Goal: Use online tool/utility: Utilize a website feature to perform a specific function

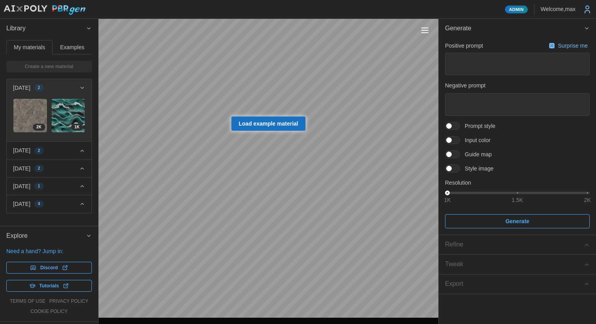
click at [419, 35] on button "Toggle viewport controls" at bounding box center [424, 30] width 11 height 11
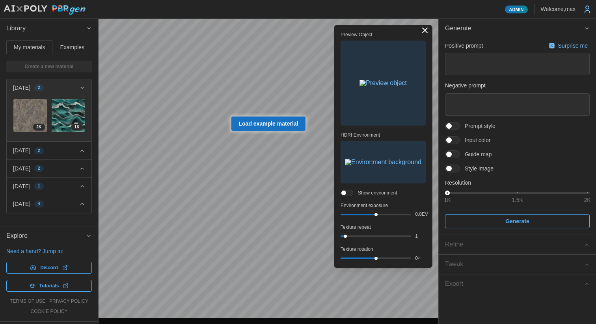
click at [374, 86] on img "button" at bounding box center [382, 83] width 47 height 6
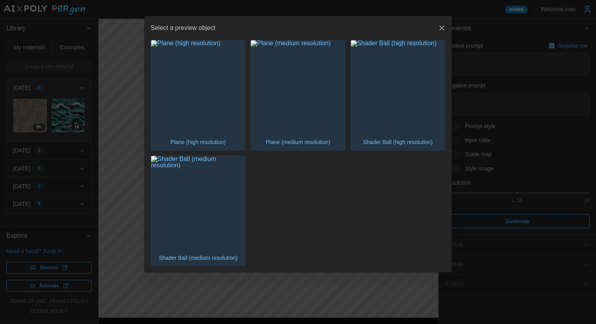
click at [275, 103] on img "button" at bounding box center [298, 87] width 94 height 94
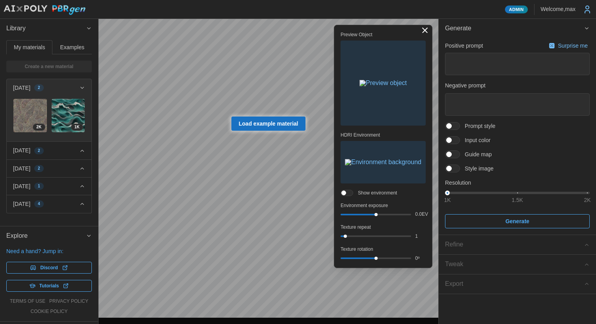
click at [426, 30] on button "Toggle viewport controls" at bounding box center [424, 30] width 11 height 11
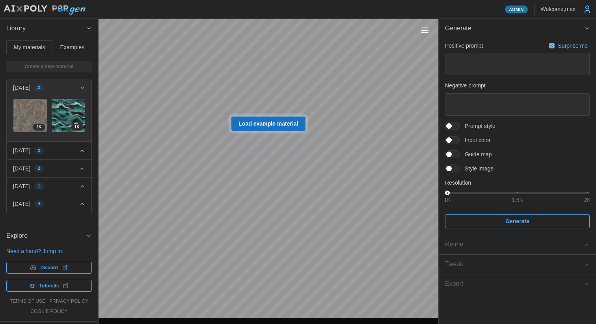
click at [266, 122] on span "Load example material" at bounding box center [269, 123] width 60 height 13
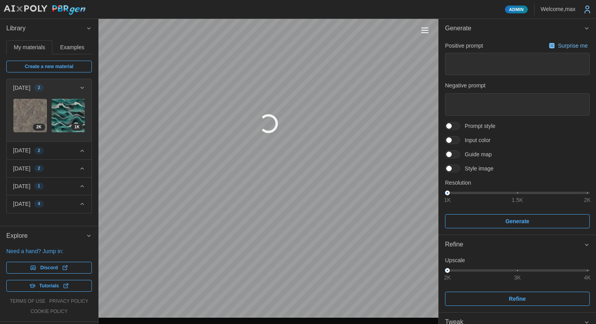
type textarea "*"
type textarea "**********"
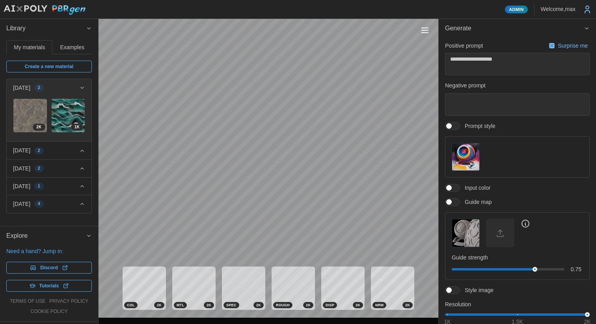
click at [426, 33] on button "Toggle viewport controls" at bounding box center [424, 30] width 11 height 11
type textarea "*"
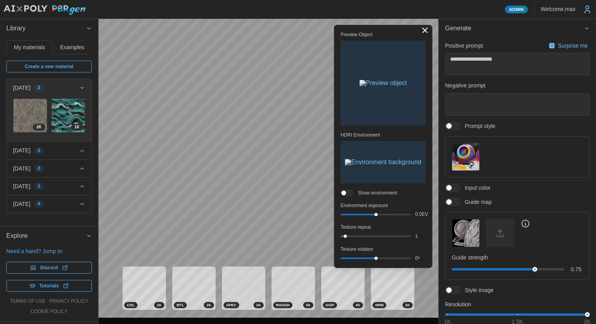
click at [369, 86] on img "button" at bounding box center [382, 83] width 47 height 6
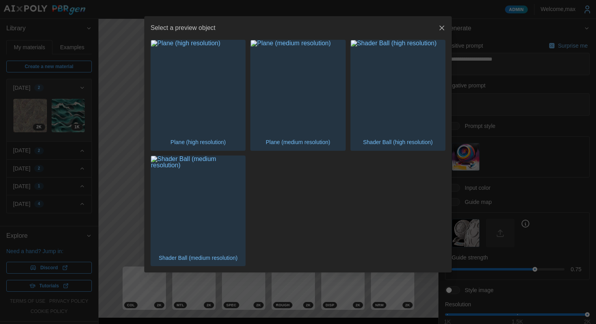
click at [192, 214] on img "button" at bounding box center [198, 203] width 94 height 94
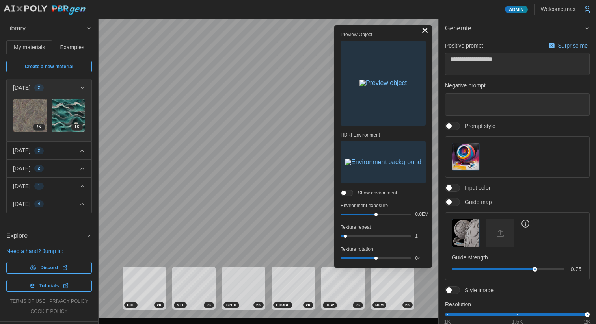
click at [383, 86] on img "button" at bounding box center [382, 83] width 47 height 6
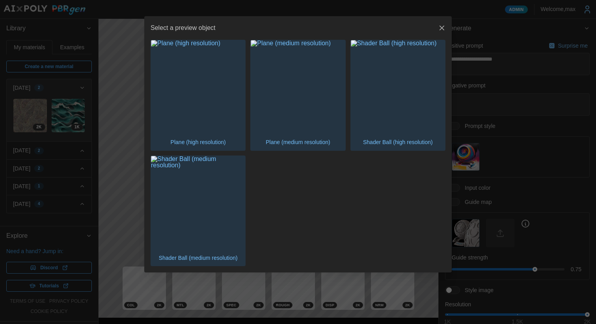
click at [192, 97] on img "button" at bounding box center [198, 87] width 94 height 94
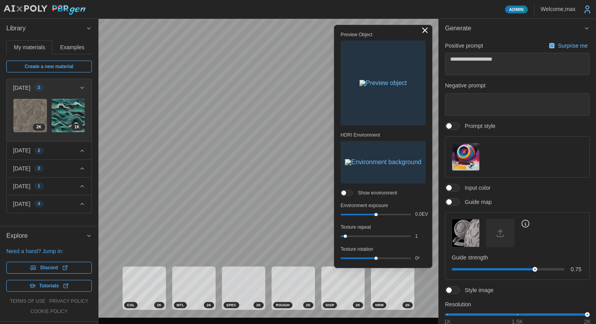
click at [352, 166] on div "Preview Object HDRI Environment Show environment Environment exposure 0.0 EV Te…" at bounding box center [269, 168] width 340 height 299
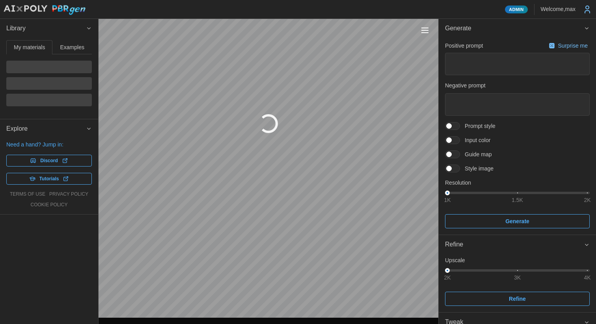
type textarea "*"
type textarea "**********"
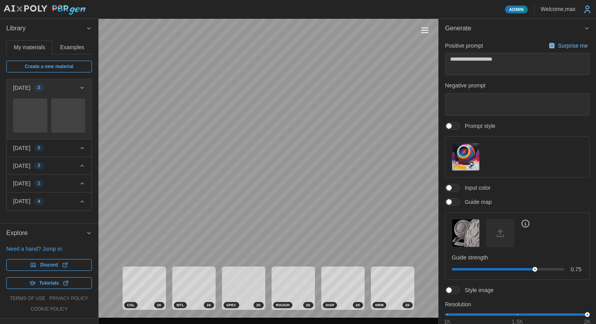
click at [422, 34] on button "Toggle viewport controls" at bounding box center [424, 30] width 11 height 11
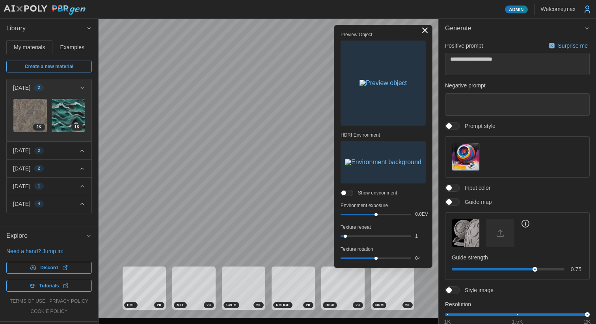
click at [366, 165] on img "button" at bounding box center [383, 162] width 76 height 6
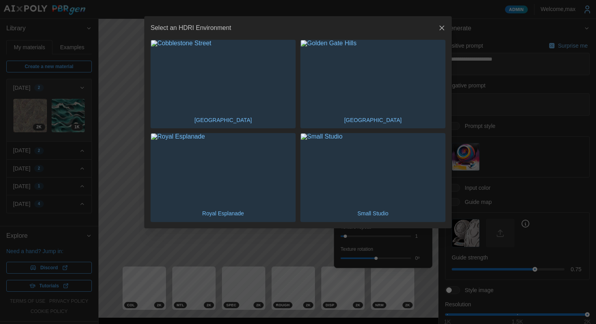
click at [347, 83] on img "button" at bounding box center [373, 76] width 144 height 72
type textarea "*"
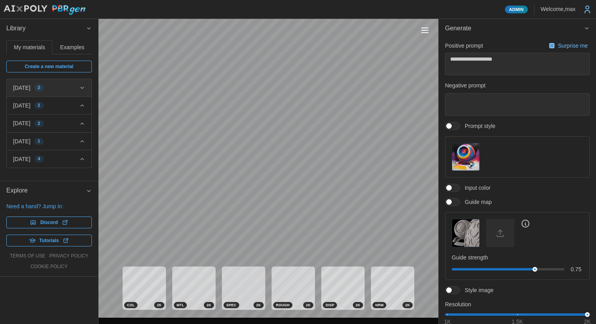
type textarea "*"
type textarea "**********"
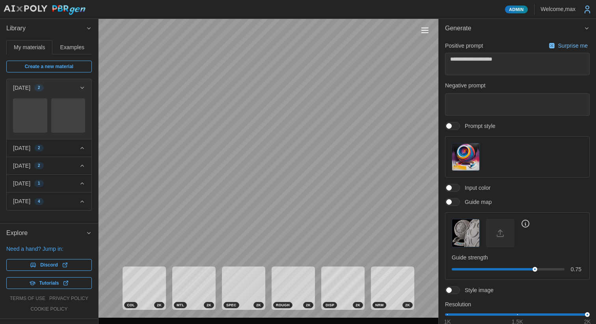
click at [426, 32] on button "Toggle viewport controls" at bounding box center [424, 30] width 11 height 11
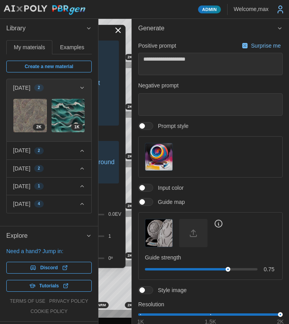
type textarea "*"
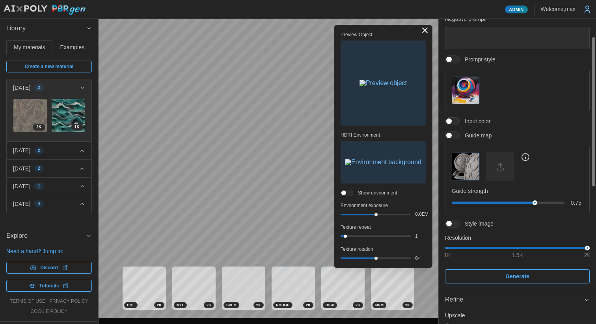
scroll to position [73, 0]
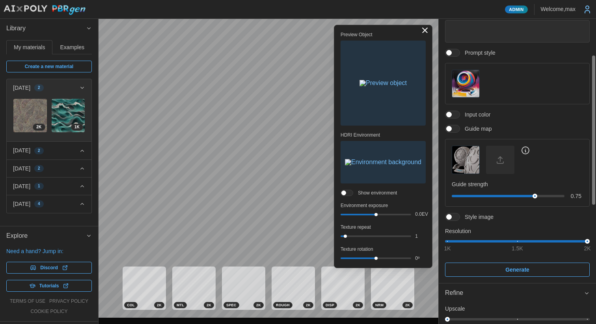
click at [468, 158] on img "button" at bounding box center [465, 159] width 27 height 27
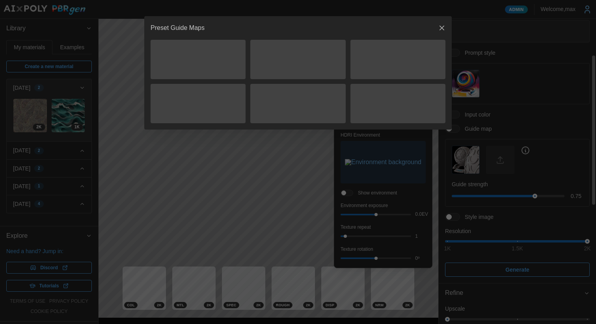
click at [441, 27] on icon "button" at bounding box center [442, 28] width 8 height 8
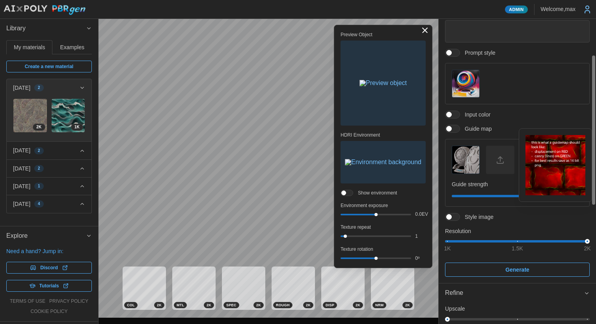
click at [523, 150] on icon at bounding box center [525, 150] width 9 height 9
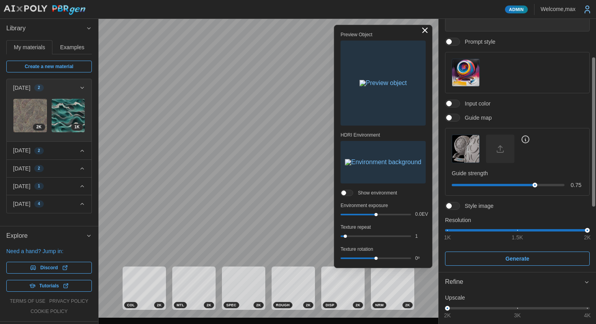
scroll to position [94, 0]
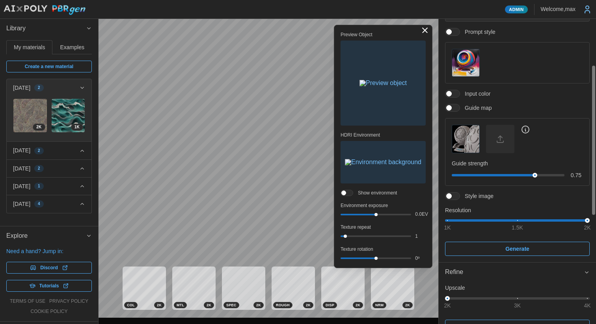
click at [469, 141] on img "button" at bounding box center [465, 138] width 27 height 27
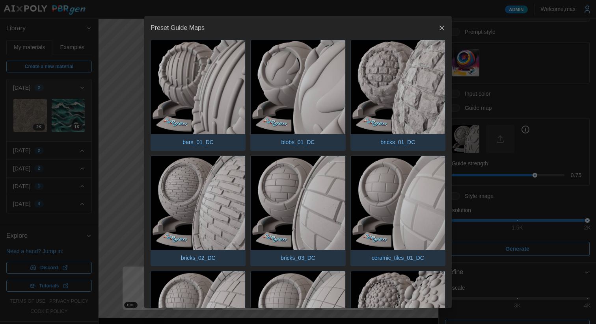
click at [441, 30] on icon "button" at bounding box center [442, 28] width 8 height 8
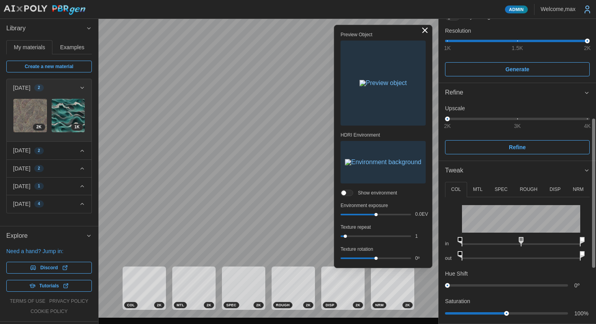
scroll to position [276, 0]
